Goal: Task Accomplishment & Management: Complete application form

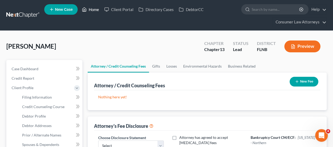
click at [93, 9] on link "Home" at bounding box center [90, 9] width 22 height 9
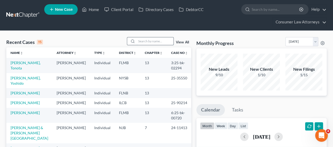
click at [147, 40] on input "search" at bounding box center [155, 41] width 37 height 8
type input "[PERSON_NAME]"
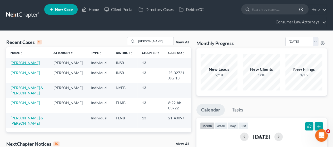
click at [26, 61] on link "[PERSON_NAME]" at bounding box center [25, 63] width 29 height 4
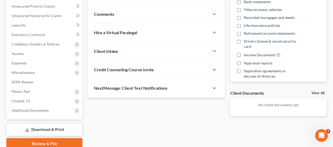
scroll to position [132, 0]
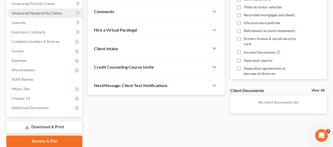
click at [28, 14] on span "Unsecured Nonpriority Claims" at bounding box center [37, 13] width 50 height 4
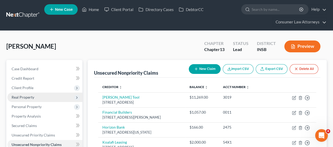
click at [28, 97] on span "Real Property" at bounding box center [23, 97] width 23 height 4
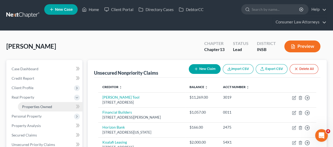
click at [37, 106] on span "Properties Owned" at bounding box center [37, 106] width 30 height 4
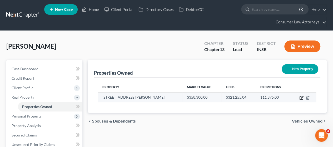
click at [299, 97] on icon "button" at bounding box center [300, 98] width 3 height 3
select select "15"
select select "3"
select select "0"
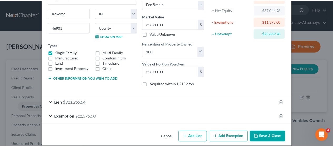
scroll to position [56, 0]
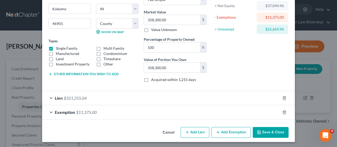
click at [275, 128] on button "Save & Close" at bounding box center [271, 132] width 36 height 11
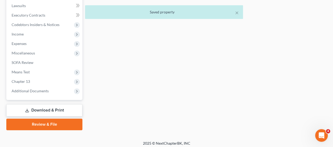
scroll to position [160, 0]
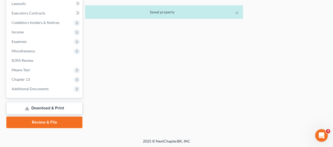
click at [48, 106] on link "Download & Print" at bounding box center [44, 108] width 76 height 12
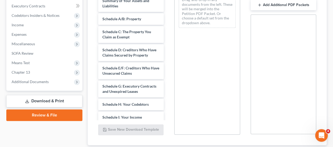
scroll to position [158, 0]
click at [286, 4] on button "Add Additional PDF Packets" at bounding box center [283, 4] width 66 height 11
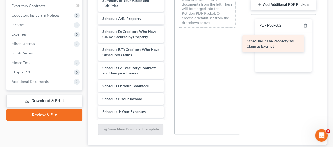
drag, startPoint x: 125, startPoint y: 37, endPoint x: 269, endPoint y: 41, distance: 144.3
click at [168, 41] on div "Schedule C: The Property You Claim as Exempt Voluntary Petition for Individuals…" at bounding box center [131, 120] width 74 height 286
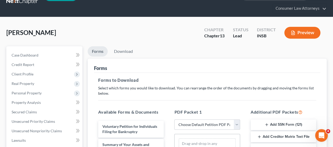
scroll to position [0, 0]
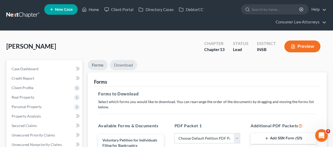
click at [119, 64] on link "Download" at bounding box center [123, 65] width 27 height 10
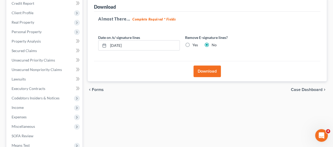
scroll to position [79, 0]
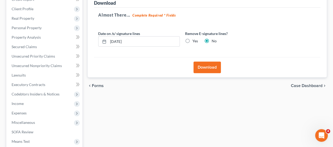
click at [212, 66] on button "Download" at bounding box center [206, 68] width 27 height 12
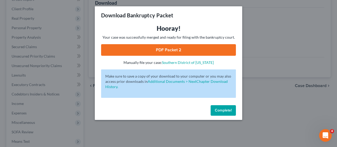
click at [176, 51] on link "PDF Packet 2" at bounding box center [168, 50] width 135 height 12
click at [228, 109] on span "Complete!" at bounding box center [223, 110] width 17 height 4
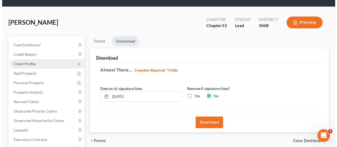
scroll to position [0, 0]
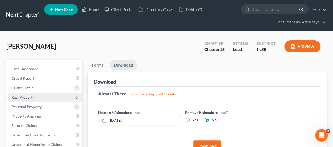
click at [18, 97] on span "Real Property" at bounding box center [23, 97] width 23 height 4
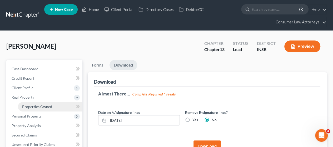
click at [37, 102] on link "Properties Owned" at bounding box center [50, 106] width 64 height 9
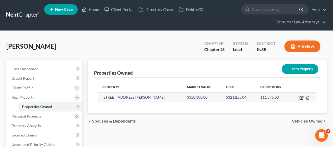
click at [301, 97] on icon "button" at bounding box center [300, 98] width 3 height 3
select select "15"
select select "33"
select select "3"
select select "0"
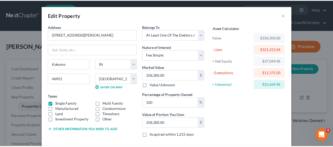
scroll to position [56, 0]
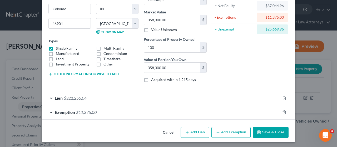
drag, startPoint x: 264, startPoint y: 129, endPoint x: 261, endPoint y: 129, distance: 3.2
click at [264, 129] on button "Save & Close" at bounding box center [271, 132] width 36 height 11
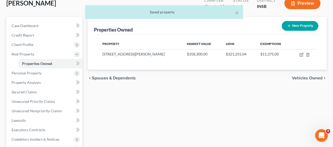
scroll to position [132, 0]
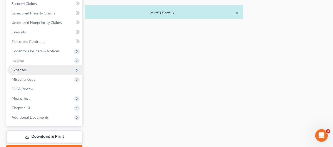
click at [26, 69] on span "Expenses" at bounding box center [19, 70] width 15 height 4
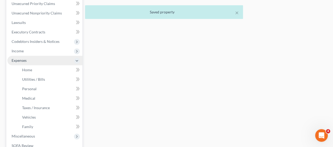
scroll to position [122, 0]
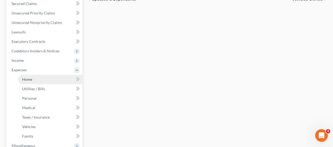
click at [29, 77] on span "Home" at bounding box center [27, 79] width 10 height 4
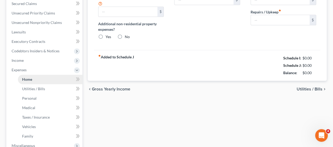
type input "0.00"
radio input "true"
type input "0.00"
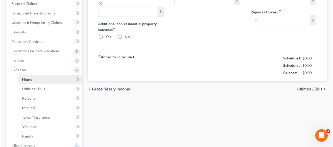
type input "0.00"
type input "100.00"
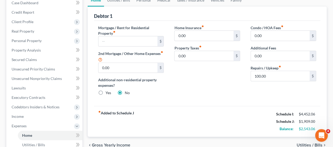
scroll to position [53, 0]
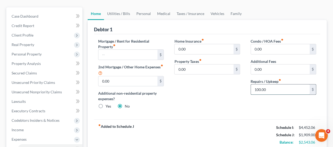
click at [281, 88] on input "100.00" at bounding box center [280, 89] width 59 height 10
click at [117, 12] on link "Utilities / Bills" at bounding box center [118, 13] width 29 height 13
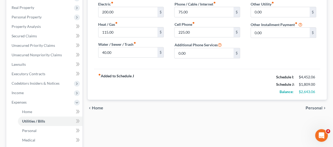
scroll to position [53, 0]
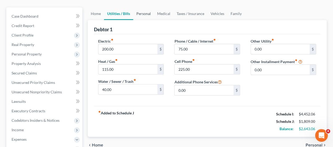
click at [143, 14] on link "Personal" at bounding box center [143, 13] width 21 height 13
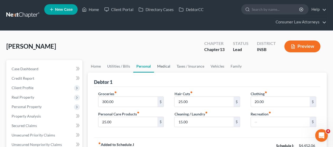
click at [166, 64] on link "Medical" at bounding box center [163, 66] width 19 height 13
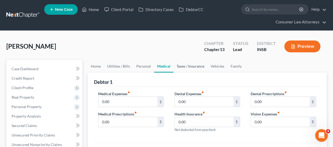
click at [190, 65] on link "Taxes / Insurance" at bounding box center [190, 66] width 34 height 13
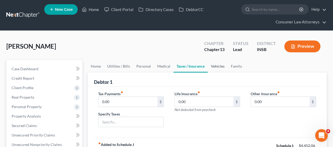
click at [214, 65] on link "Vehicles" at bounding box center [218, 66] width 20 height 13
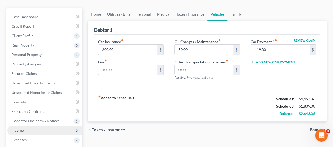
scroll to position [79, 0]
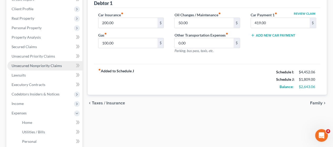
click at [33, 66] on span "Unsecured Nonpriority Claims" at bounding box center [37, 65] width 50 height 4
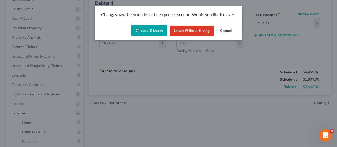
click at [152, 34] on button "Save & Leave" at bounding box center [149, 30] width 36 height 11
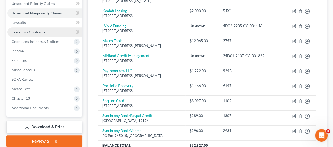
scroll to position [158, 0]
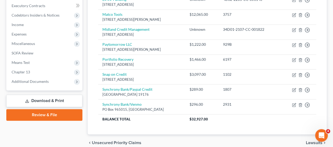
click at [56, 99] on link "Download & Print" at bounding box center [44, 101] width 76 height 12
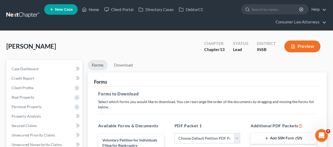
scroll to position [53, 0]
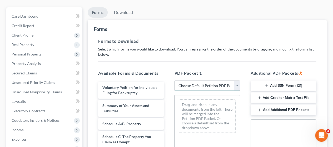
click at [235, 85] on select "Choose Default Petition PDF Packet Complete Bankruptcy Petition (all forms and …" at bounding box center [207, 86] width 66 height 11
select select "0"
click at [174, 81] on select "Choose Default Petition PDF Packet Complete Bankruptcy Petition (all forms and …" at bounding box center [207, 86] width 66 height 11
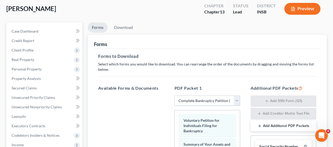
scroll to position [0, 0]
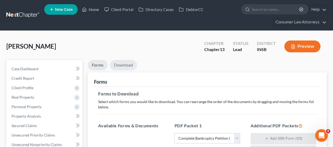
click at [121, 65] on link "Download" at bounding box center [123, 65] width 27 height 10
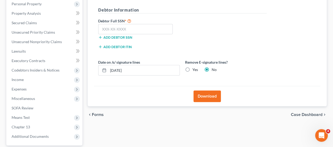
scroll to position [105, 0]
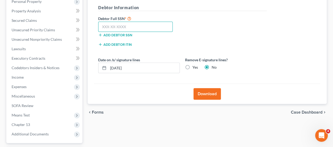
click at [120, 23] on input "text" at bounding box center [135, 27] width 74 height 11
click at [117, 24] on input "text" at bounding box center [135, 27] width 74 height 11
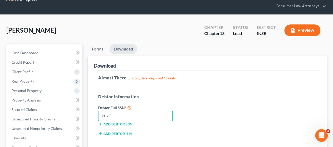
scroll to position [0, 0]
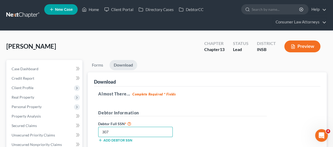
click at [125, 129] on input "307" at bounding box center [135, 132] width 74 height 11
type input "307-96-6562"
click at [293, 19] on link "Consumer Law Attorneys" at bounding box center [299, 21] width 53 height 9
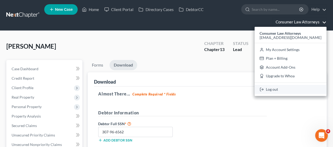
click at [276, 88] on link "Log out" at bounding box center [290, 89] width 72 height 9
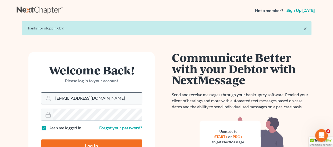
drag, startPoint x: 128, startPoint y: 97, endPoint x: 122, endPoint y: 97, distance: 5.5
click at [122, 97] on input "[EMAIL_ADDRESS][DOMAIN_NAME]" at bounding box center [97, 99] width 89 height 12
type input "staceymdavislaw@aol.com"
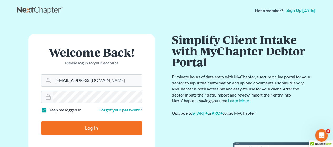
click at [96, 128] on input "Log In" at bounding box center [91, 128] width 101 height 13
type input "Thinking..."
